Goal: Information Seeking & Learning: Learn about a topic

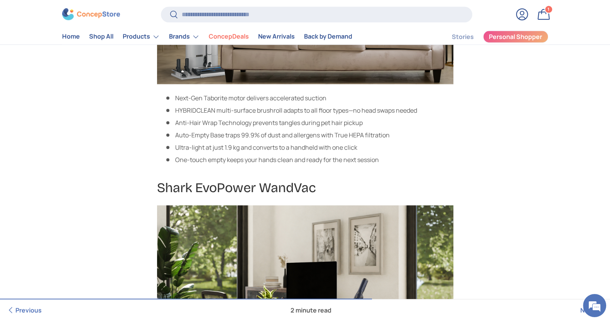
scroll to position [891, 0]
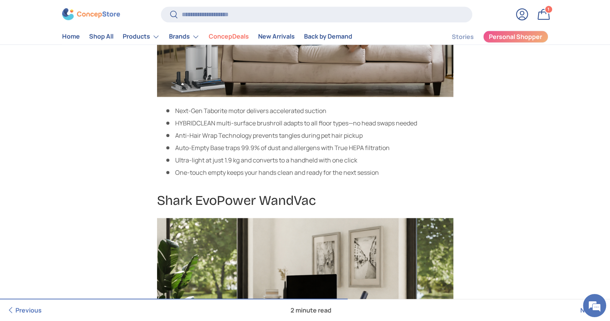
click at [138, 138] on div "Home Cleaning Tools You Shouldn't Miss Out On ConcepStore Editorial | September…" at bounding box center [304, 50] width 535 height 1683
click at [461, 37] on link "Stories" at bounding box center [463, 36] width 22 height 15
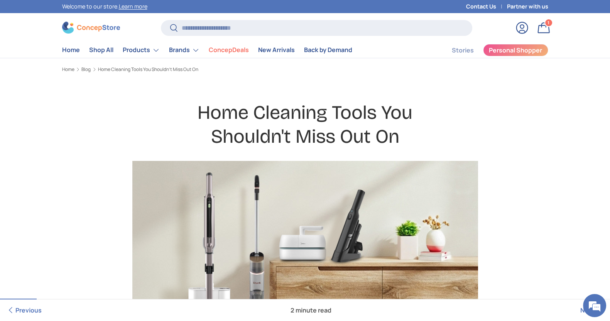
scroll to position [123, 0]
